Goal: Task Accomplishment & Management: Use online tool/utility

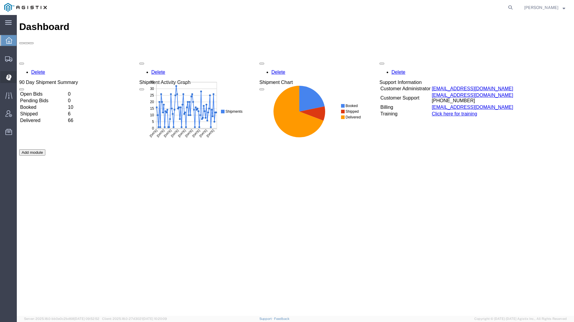
click at [4, 75] on div at bounding box center [8, 77] width 17 height 12
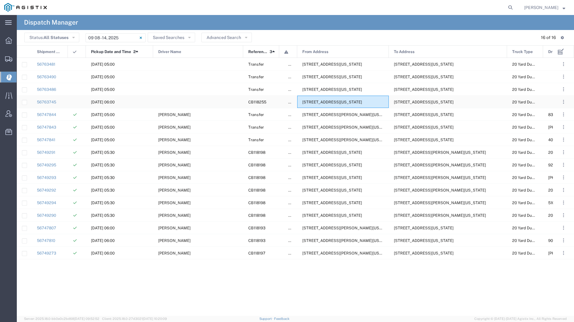
click at [331, 105] on div "[STREET_ADDRESS][US_STATE]" at bounding box center [343, 102] width 92 height 12
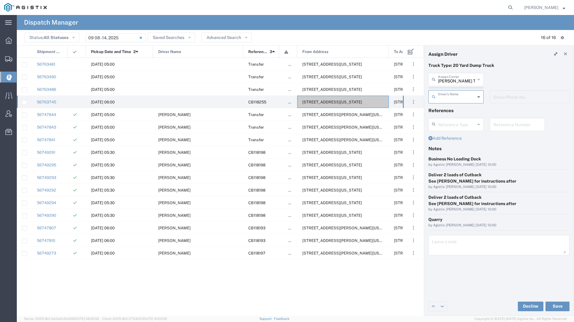
click at [444, 79] on agx-dispatcher-assign-widget "[PERSON_NAME] Tanks Inc Assign [PERSON_NAME] Tanks Inc AC Transportation ACE Tr…" at bounding box center [498, 90] width 141 height 35
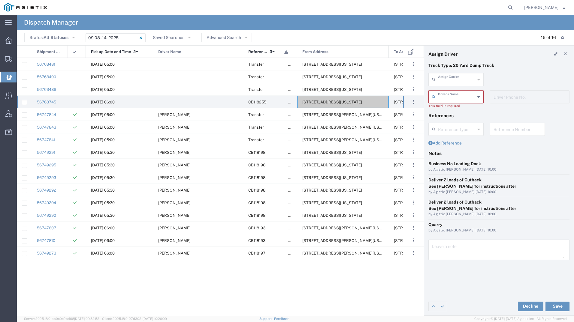
click at [444, 79] on input "text" at bounding box center [456, 79] width 37 height 11
click at [447, 93] on span "[PERSON_NAME] & Sons Trucking" at bounding box center [456, 97] width 54 height 19
type input "[PERSON_NAME] & Sons Trucking"
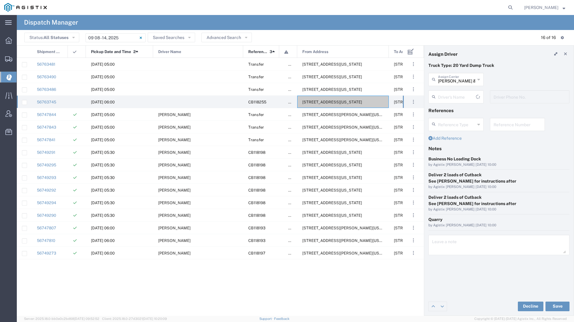
click at [447, 93] on input "text" at bounding box center [457, 96] width 38 height 11
click at [449, 110] on span "[PERSON_NAME]" at bounding box center [456, 109] width 54 height 9
type input "[PERSON_NAME]"
type input "9093499772"
click at [560, 309] on button "Save" at bounding box center [557, 307] width 24 height 10
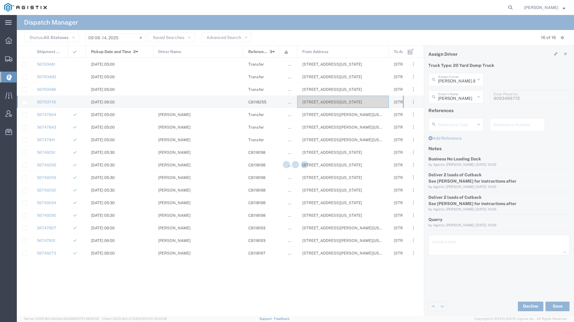
type input "[PERSON_NAME]"
type input "[PERSON_NAME] & Sons Trucking"
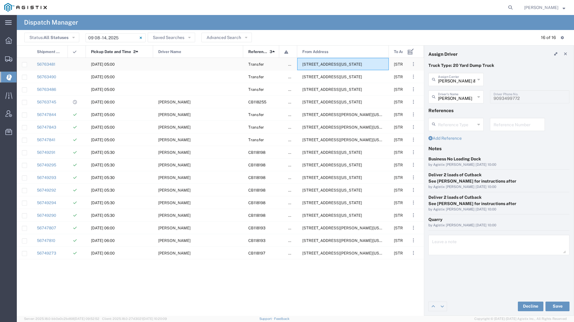
click at [323, 62] on div "[STREET_ADDRESS][US_STATE]" at bounding box center [343, 64] width 92 height 12
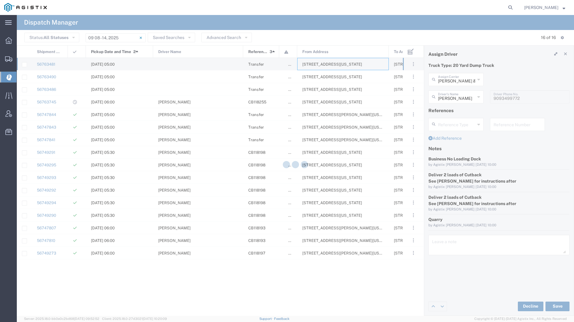
type input "[PERSON_NAME] Tanks Inc"
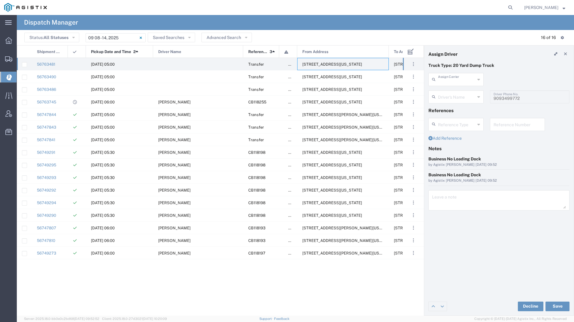
click at [456, 81] on input "text" at bounding box center [456, 79] width 37 height 11
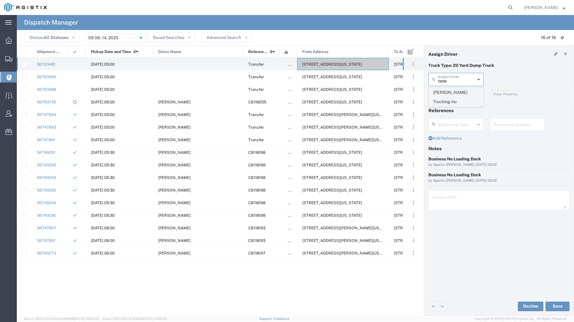
click at [472, 93] on span "[PERSON_NAME] Trucking Inc" at bounding box center [456, 97] width 54 height 19
type input "[PERSON_NAME] Trucking Inc"
click at [470, 96] on input "text" at bounding box center [456, 96] width 37 height 11
click at [462, 128] on span "[PERSON_NAME]" at bounding box center [456, 129] width 54 height 9
type input "[PERSON_NAME]"
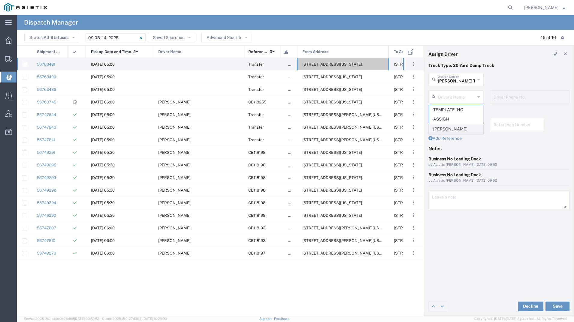
type input "[PHONE_NUMBER]"
click at [553, 306] on button "Save" at bounding box center [557, 307] width 24 height 10
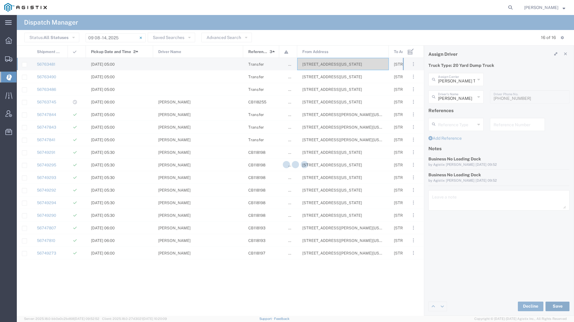
type input "[PERSON_NAME]"
type input "[PERSON_NAME] Trucking Inc"
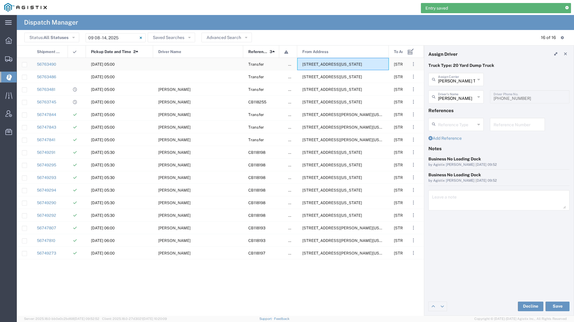
click at [332, 65] on span "[STREET_ADDRESS][US_STATE]" at bounding box center [332, 64] width 60 height 5
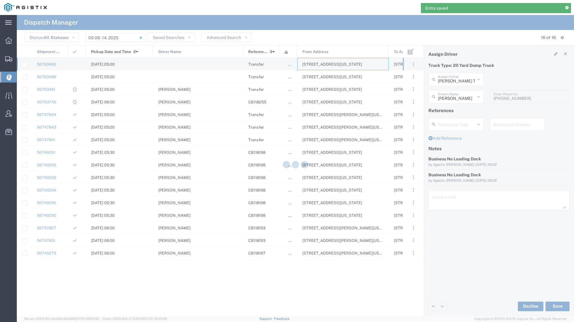
type input "[PERSON_NAME] Tanks Inc"
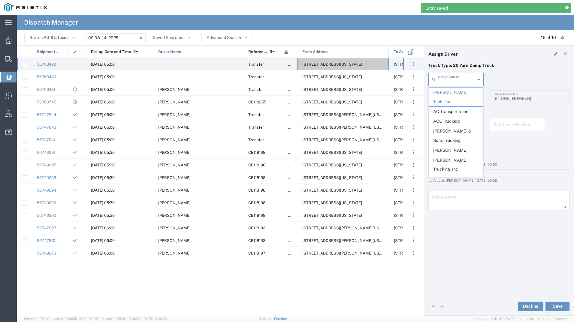
click at [462, 80] on input "text" at bounding box center [456, 79] width 37 height 11
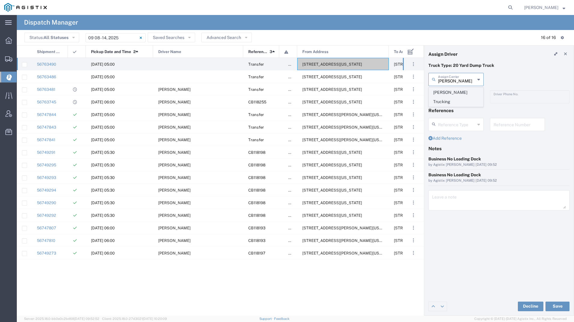
click at [459, 92] on span "[PERSON_NAME] Trucking" at bounding box center [456, 97] width 54 height 19
type input "[PERSON_NAME] Trucking"
click at [459, 99] on input "text" at bounding box center [457, 96] width 38 height 11
click at [452, 111] on span "[PERSON_NAME]" at bounding box center [456, 109] width 54 height 9
type input "[PERSON_NAME]"
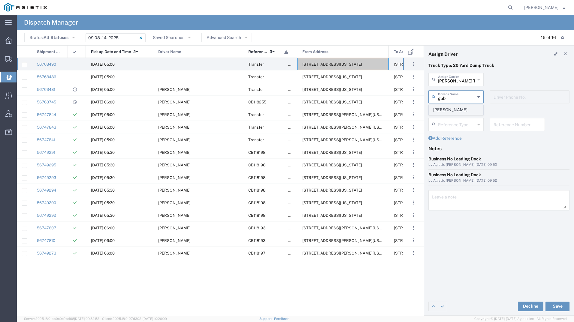
type input "8312884954"
click at [551, 305] on button "Save" at bounding box center [557, 307] width 24 height 10
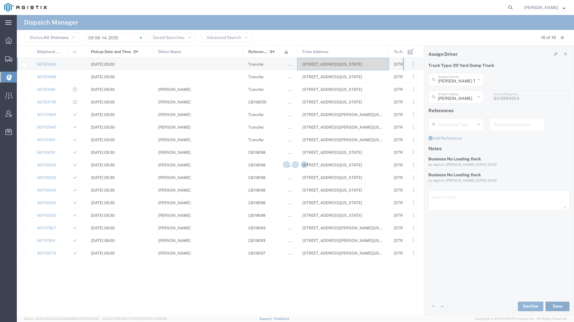
type input "[PERSON_NAME]"
type input "[PERSON_NAME] Trucking"
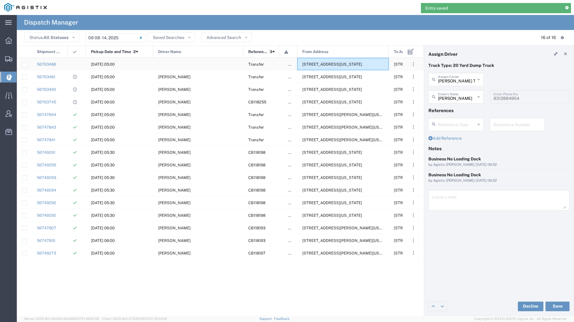
click at [340, 68] on div "[STREET_ADDRESS][US_STATE]" at bounding box center [343, 64] width 92 height 12
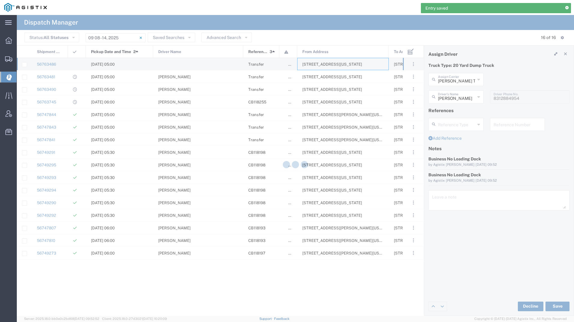
type input "[PERSON_NAME] Tanks Inc"
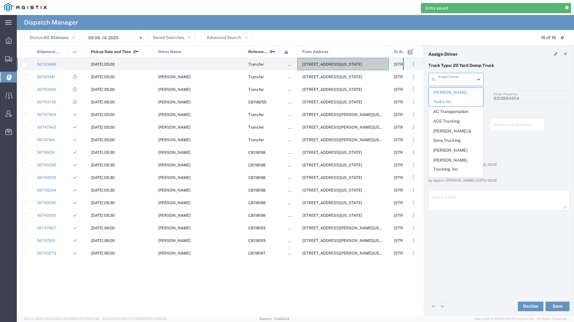
drag, startPoint x: 447, startPoint y: 79, endPoint x: 443, endPoint y: 79, distance: 4.2
click at [447, 79] on input "text" at bounding box center [456, 79] width 37 height 11
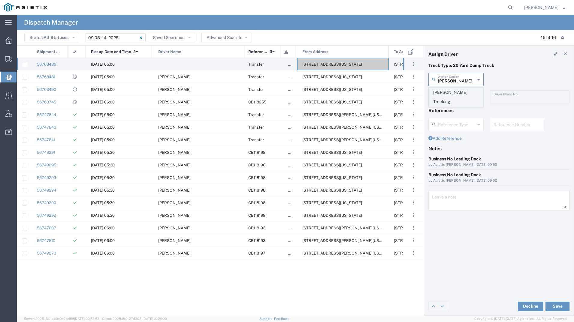
click at [442, 90] on span "[PERSON_NAME] Trucking" at bounding box center [456, 97] width 54 height 19
type input "[PERSON_NAME] Trucking"
click at [447, 98] on input "text" at bounding box center [456, 96] width 37 height 11
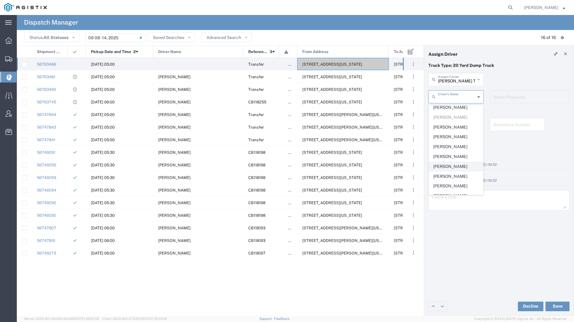
scroll to position [60, 0]
click at [450, 149] on span "[PERSON_NAME]" at bounding box center [456, 148] width 54 height 9
type input "[PERSON_NAME]"
type input "4085954195"
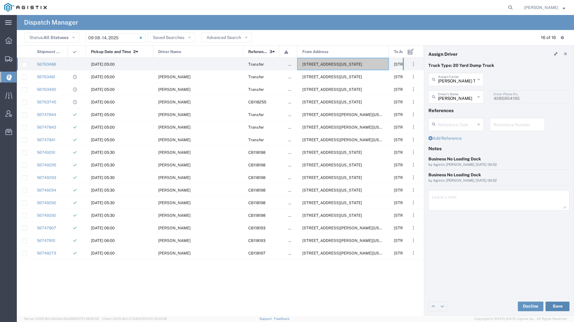
click at [551, 308] on button "Save" at bounding box center [557, 307] width 24 height 10
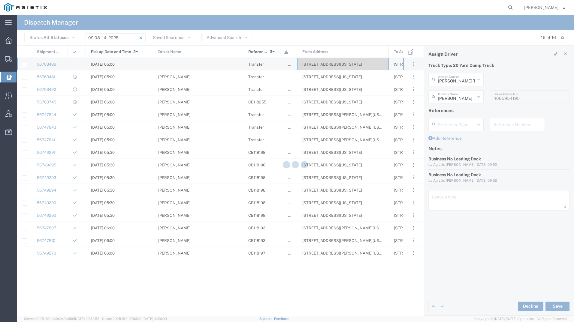
type input "[PERSON_NAME]"
type input "[PERSON_NAME] Trucking"
